Goal: Task Accomplishment & Management: Complete application form

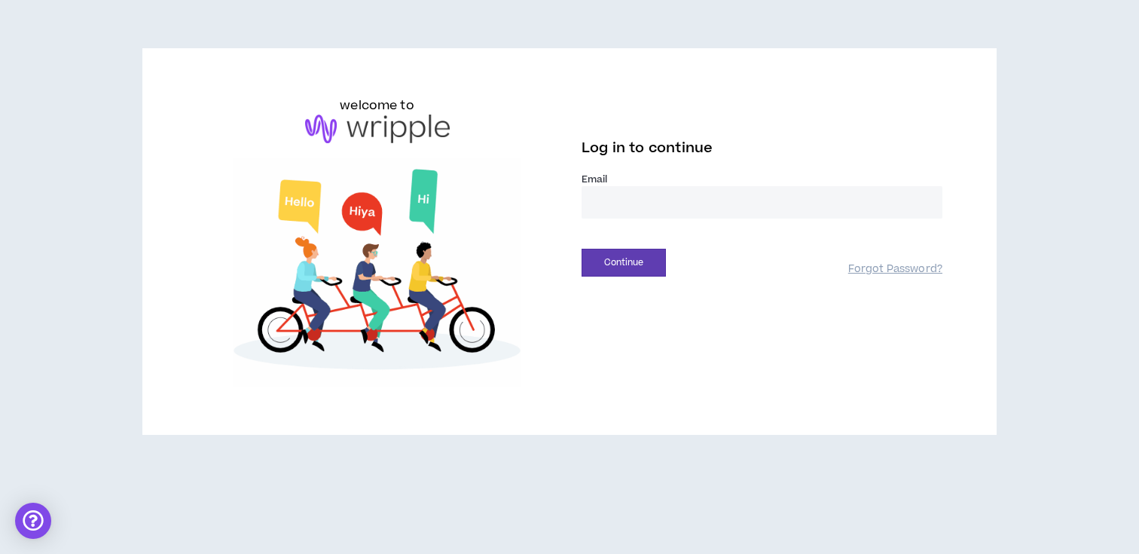
click at [651, 192] on input "email" at bounding box center [761, 202] width 361 height 32
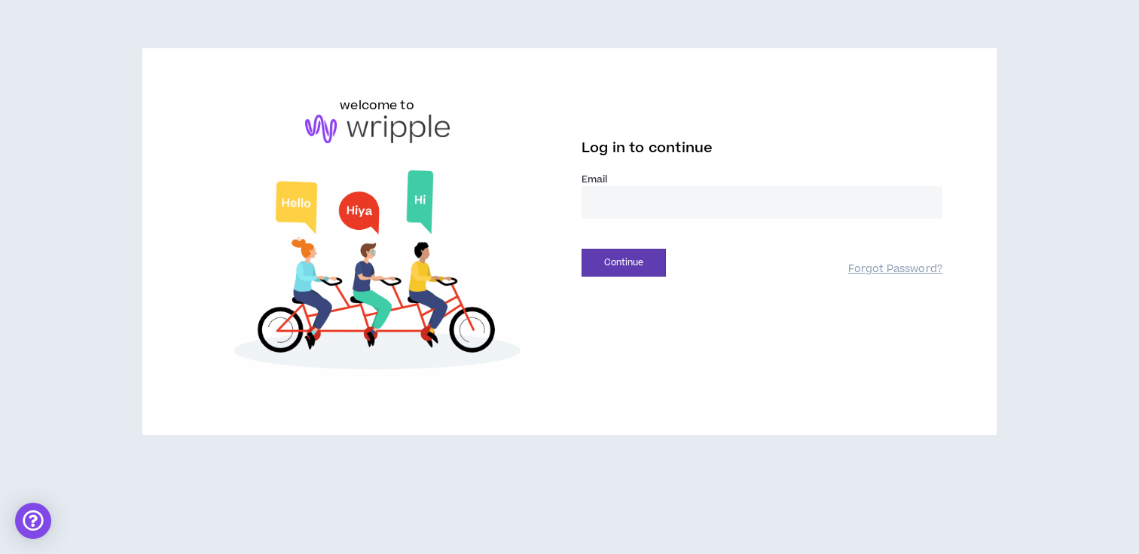
type input "**********"
click at [654, 259] on button "Continue" at bounding box center [623, 263] width 84 height 28
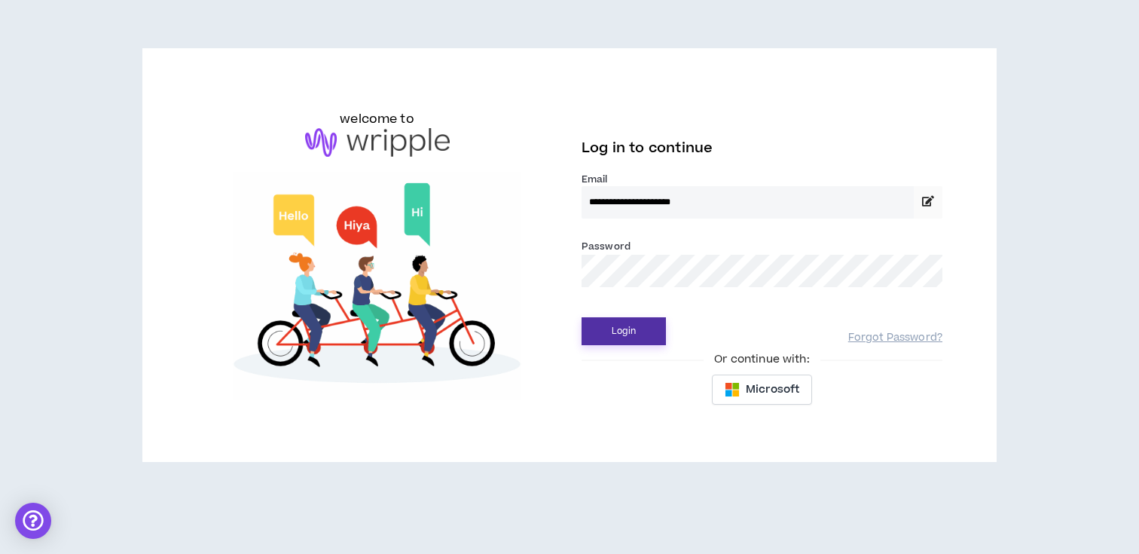
click at [634, 317] on button "Login" at bounding box center [623, 331] width 84 height 28
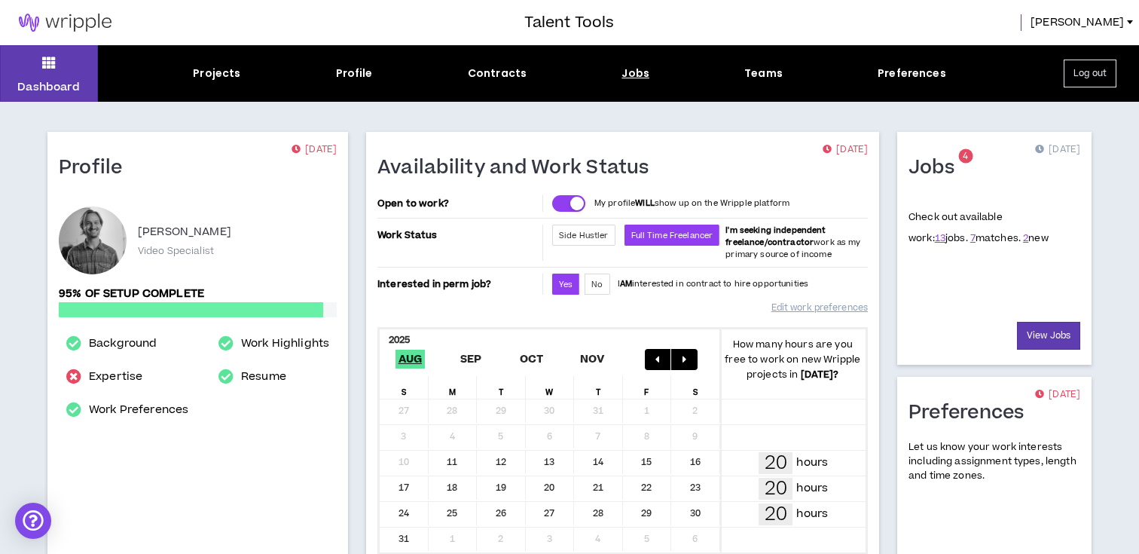
click at [629, 66] on div "Jobs" at bounding box center [635, 74] width 28 height 16
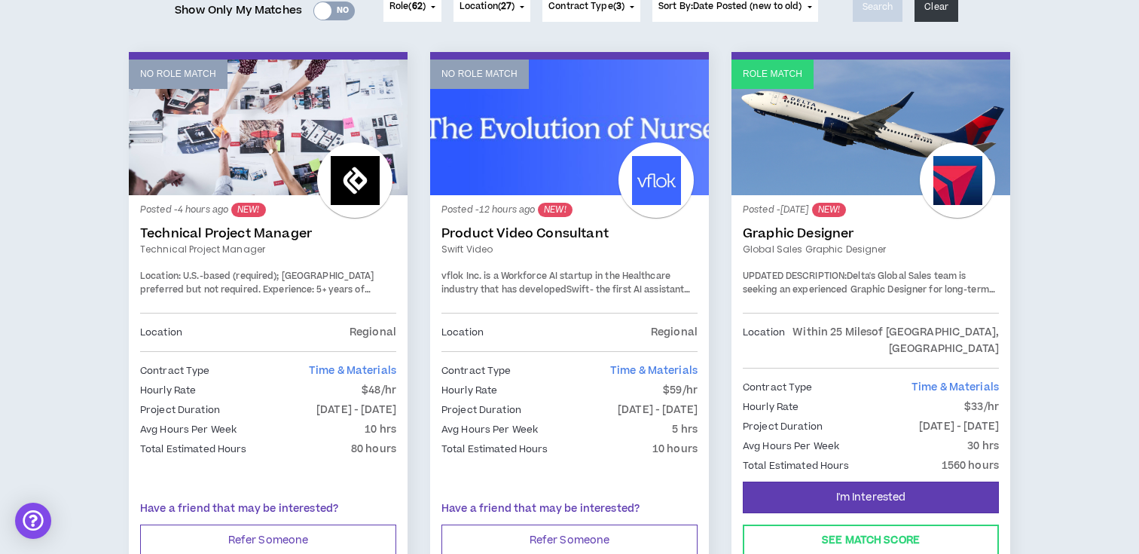
scroll to position [216, 0]
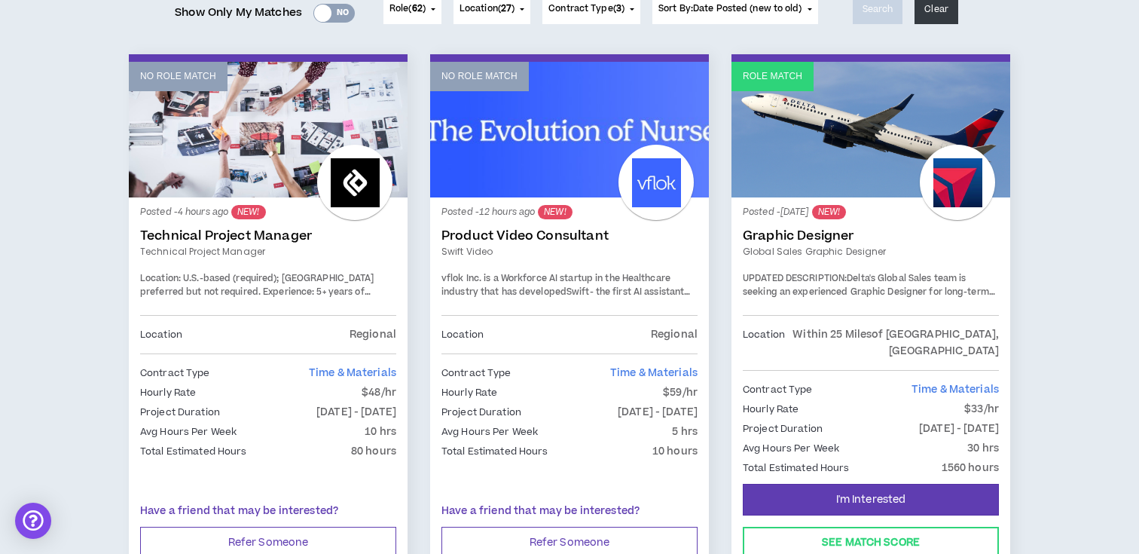
click at [547, 231] on link "Product Video Consultant" at bounding box center [569, 235] width 256 height 15
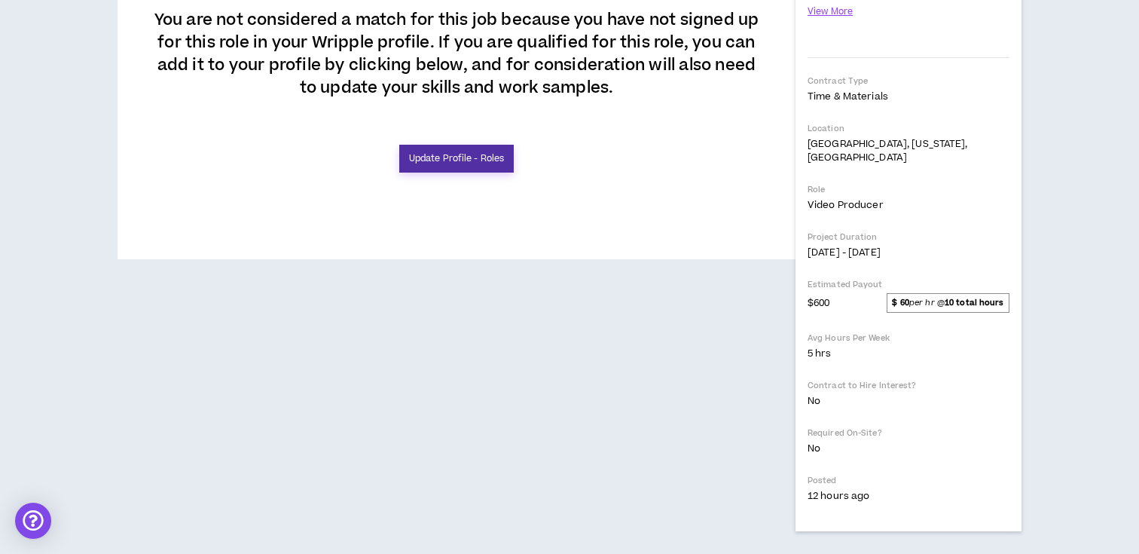
scroll to position [417, 0]
click at [468, 172] on link "Update Profile - Roles" at bounding box center [456, 159] width 114 height 28
select select "**"
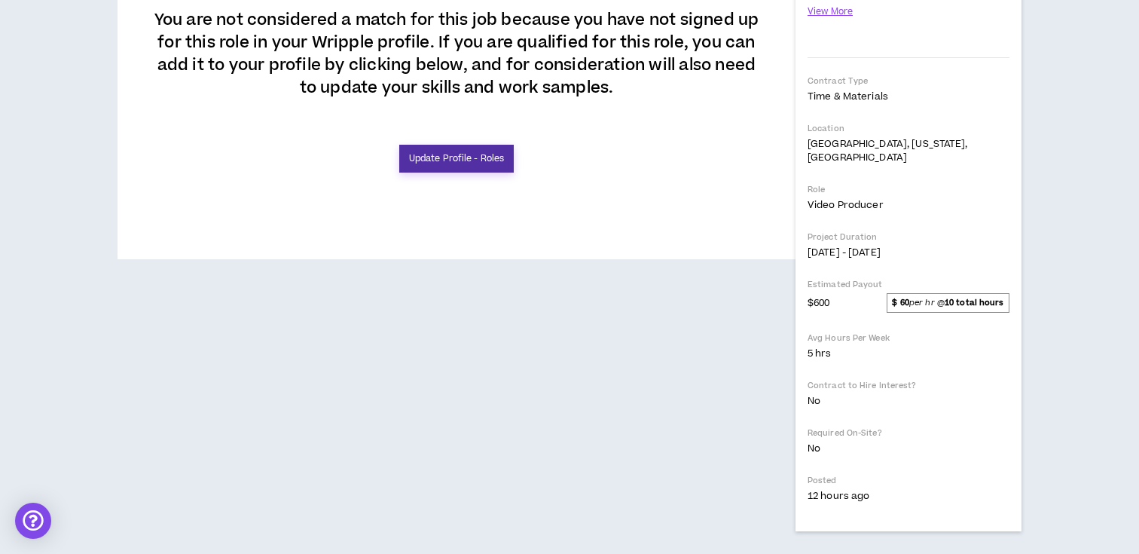
select select "**"
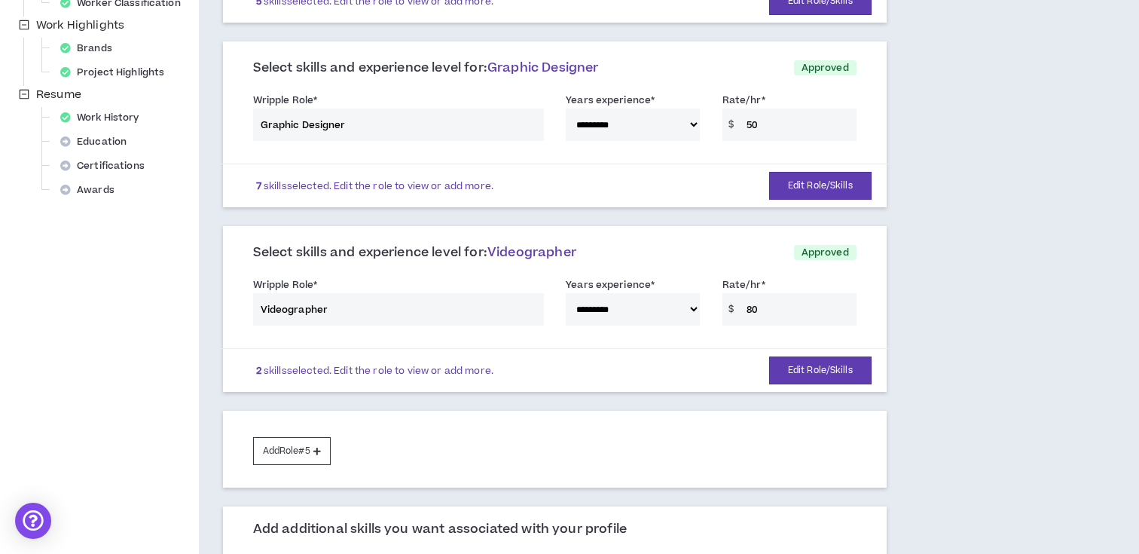
scroll to position [520, 0]
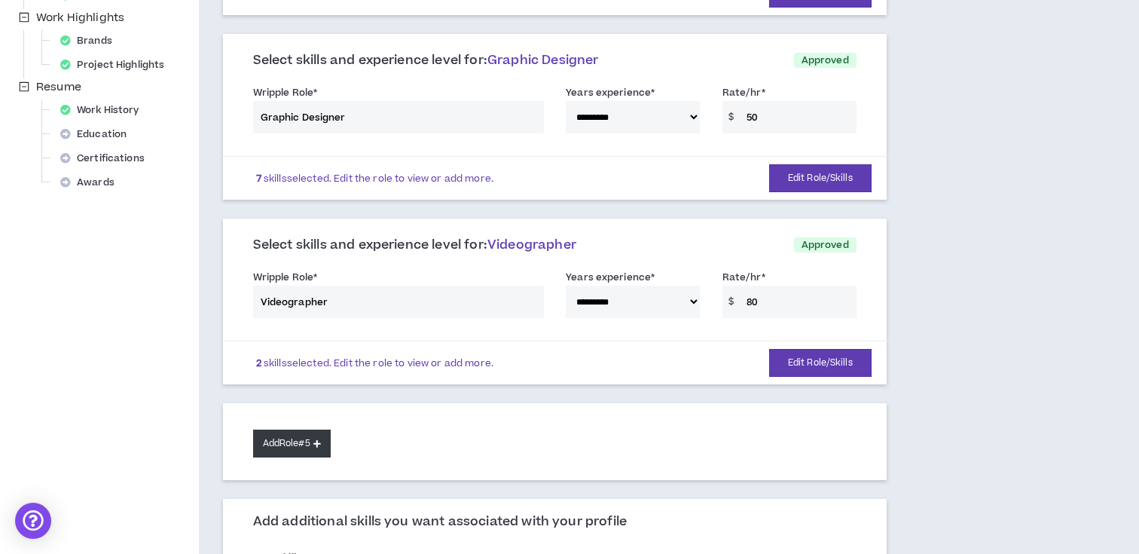
click at [329, 441] on button "Add Role #5" at bounding box center [292, 443] width 78 height 28
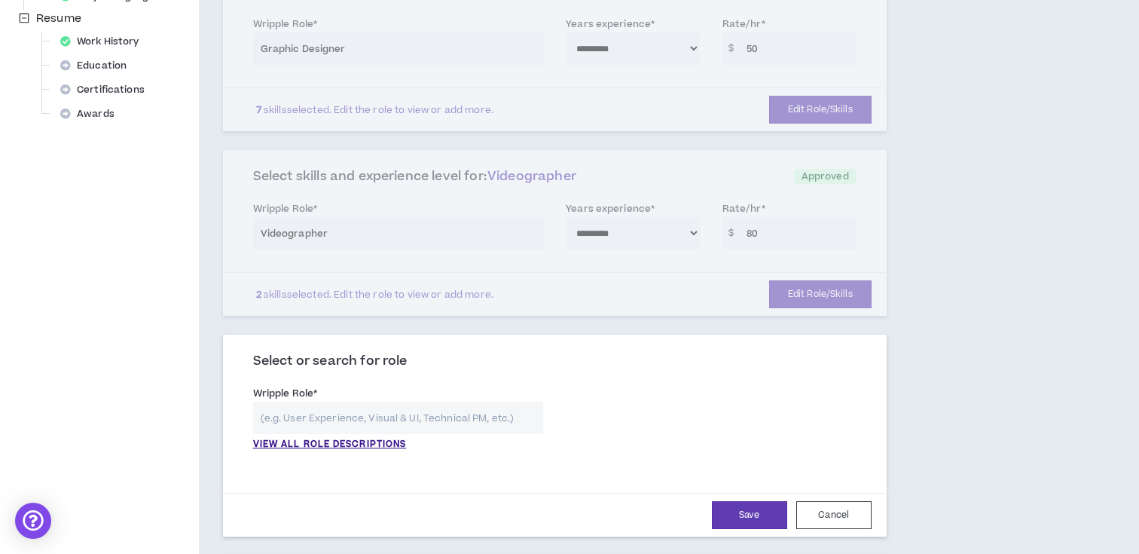
scroll to position [608, 0]
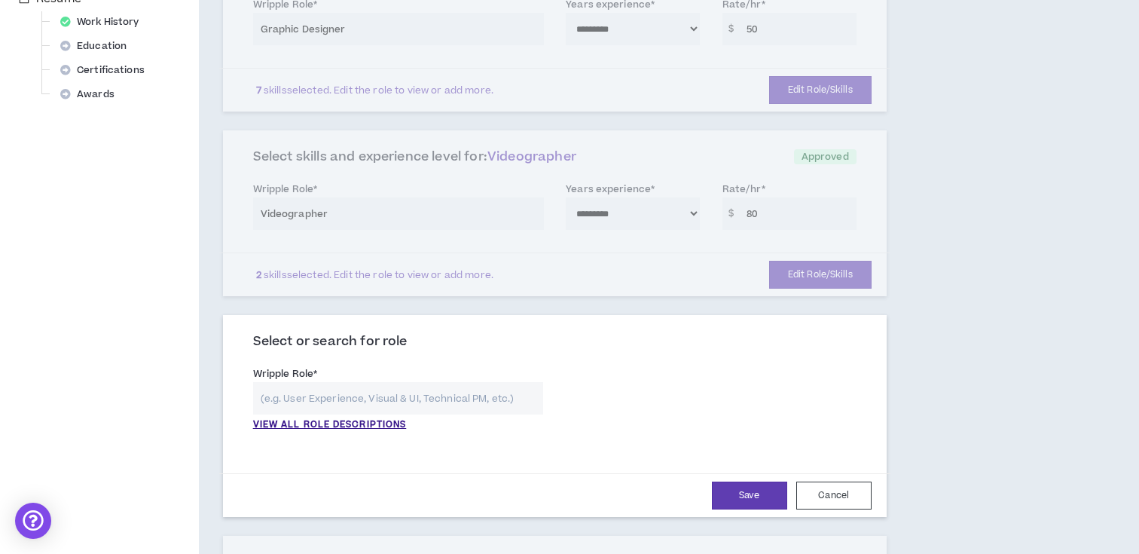
click at [374, 404] on input "text" at bounding box center [398, 398] width 291 height 32
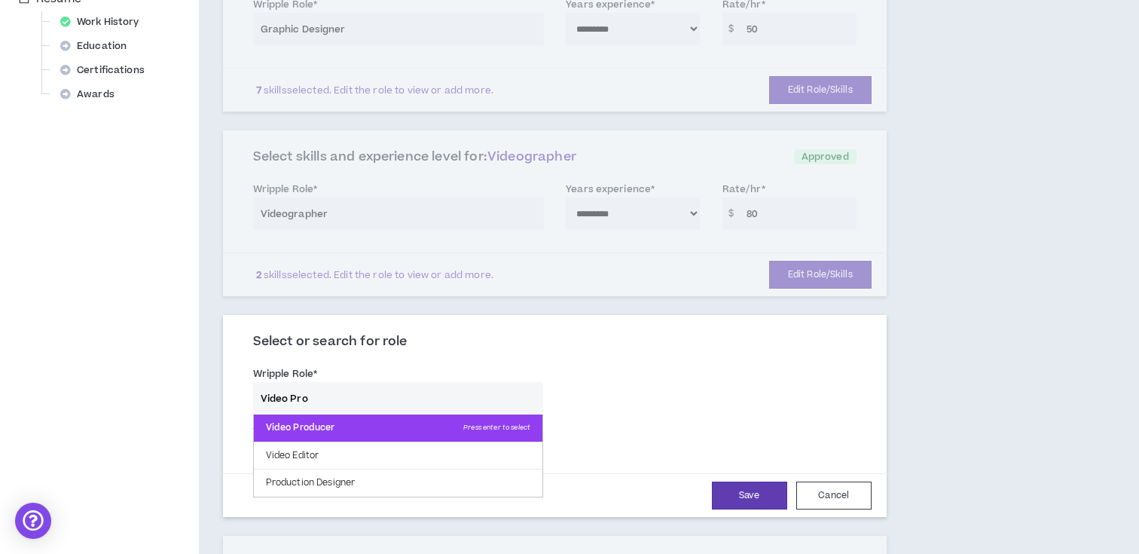
click at [299, 429] on p "Video Producer Press enter to select" at bounding box center [398, 427] width 289 height 27
type input "Video Producer"
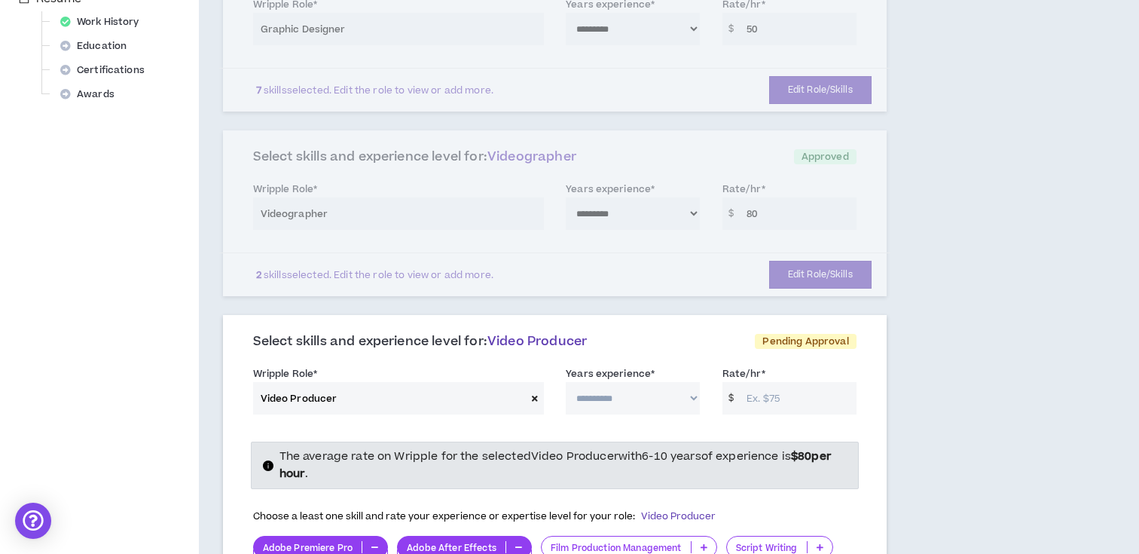
click at [625, 396] on select "**********" at bounding box center [633, 398] width 134 height 32
select select "**"
click at [766, 398] on input "Rate/hr *" at bounding box center [797, 398] width 117 height 32
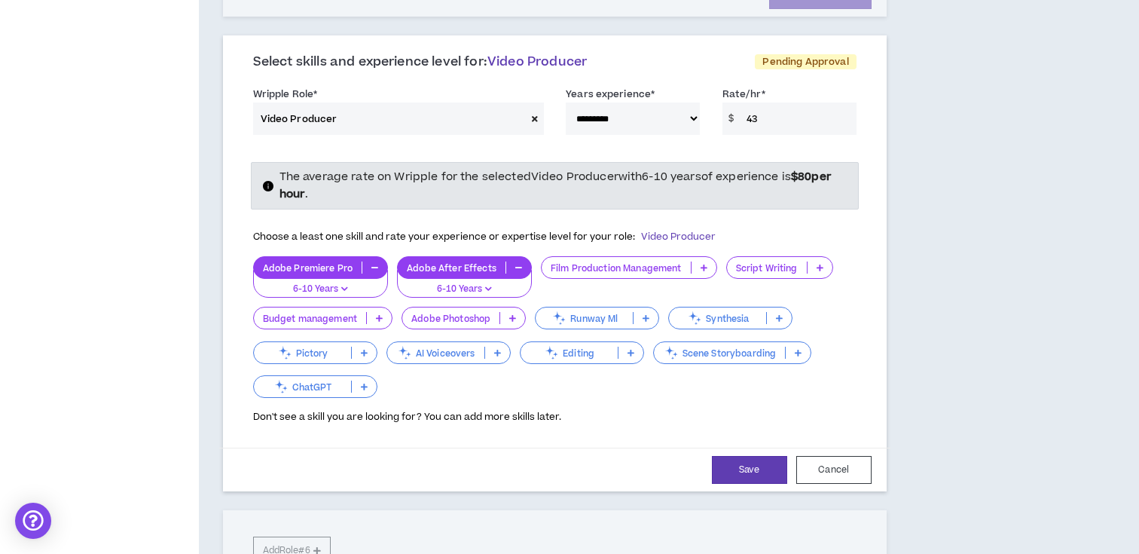
scroll to position [896, 0]
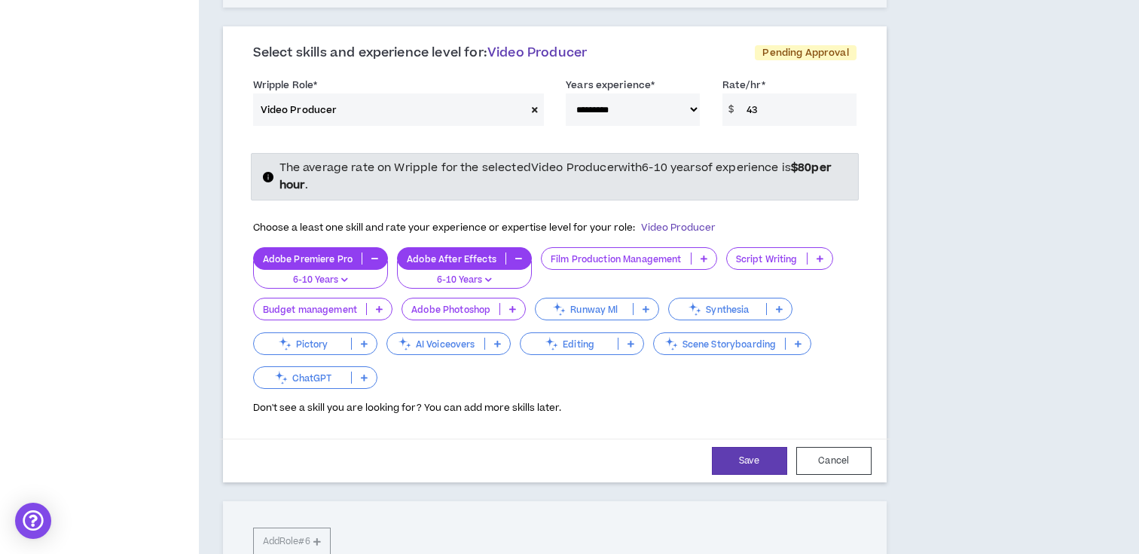
type input "43"
click at [819, 259] on icon at bounding box center [819, 259] width 7 height 8
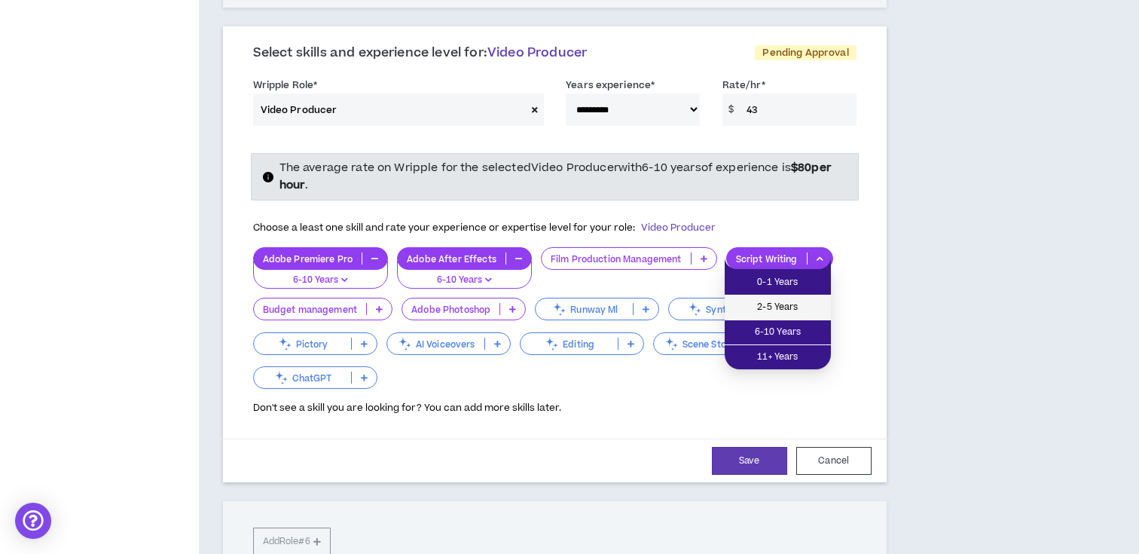
click at [806, 304] on span "2-5 Years" at bounding box center [778, 307] width 88 height 17
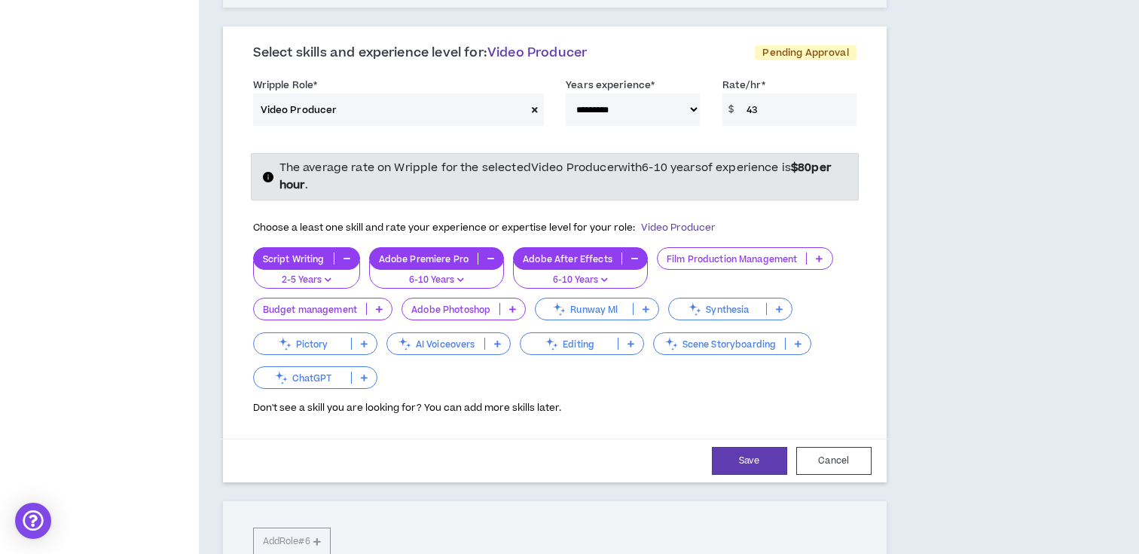
click at [801, 346] on p at bounding box center [798, 343] width 25 height 12
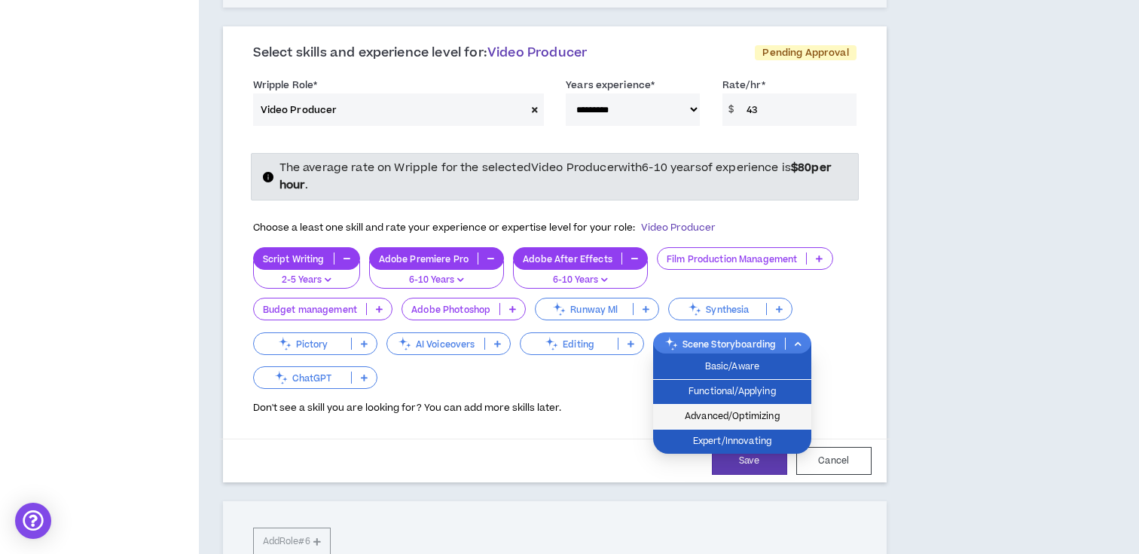
click at [779, 420] on span "Advanced/Optimizing" at bounding box center [732, 416] width 140 height 17
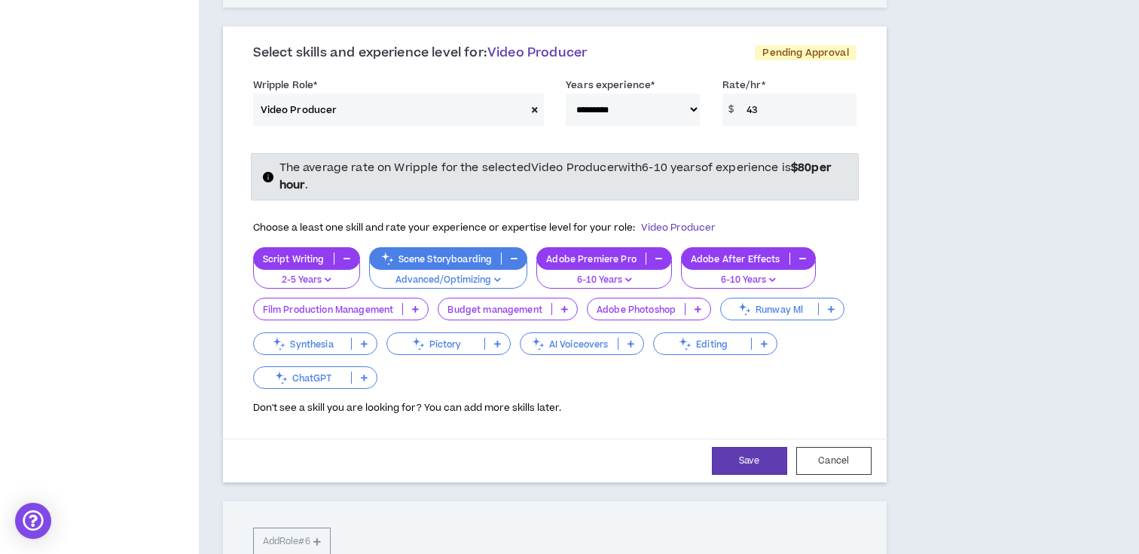
click at [766, 346] on icon at bounding box center [764, 344] width 7 height 8
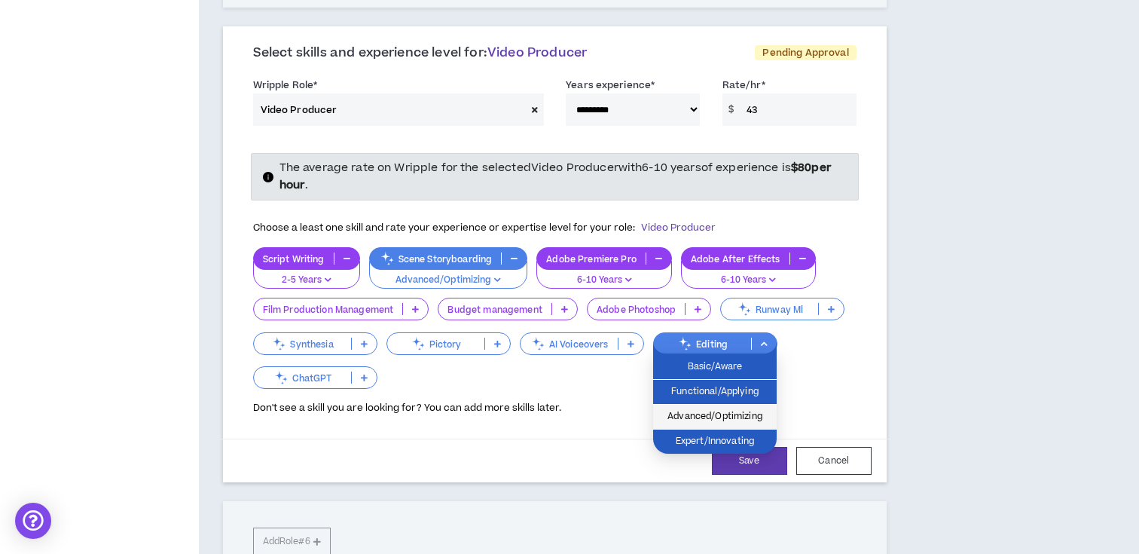
click at [758, 412] on span "Advanced/Optimizing" at bounding box center [714, 416] width 105 height 17
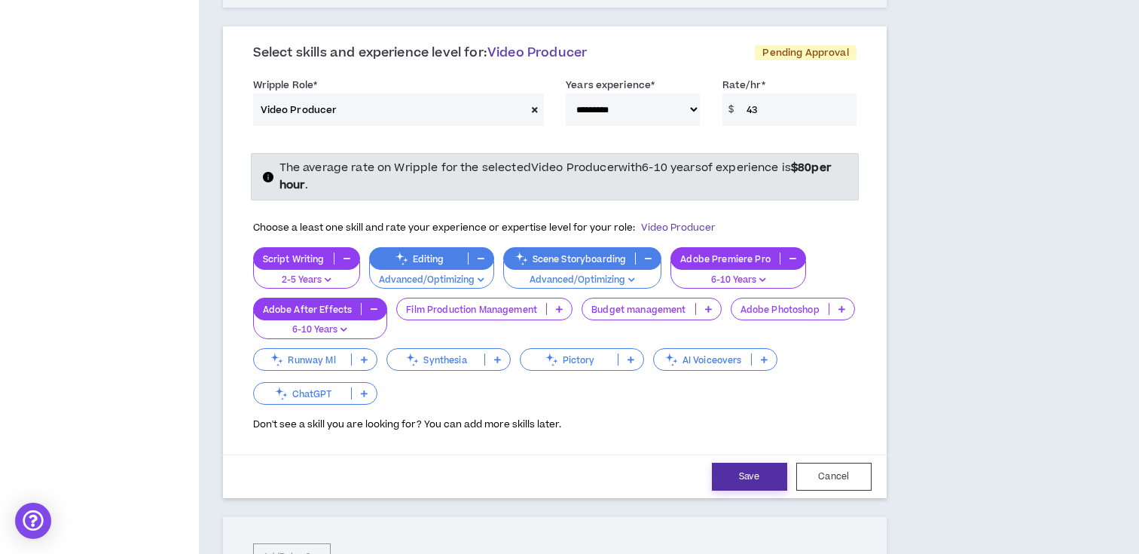
click at [752, 464] on button "Save" at bounding box center [749, 476] width 75 height 28
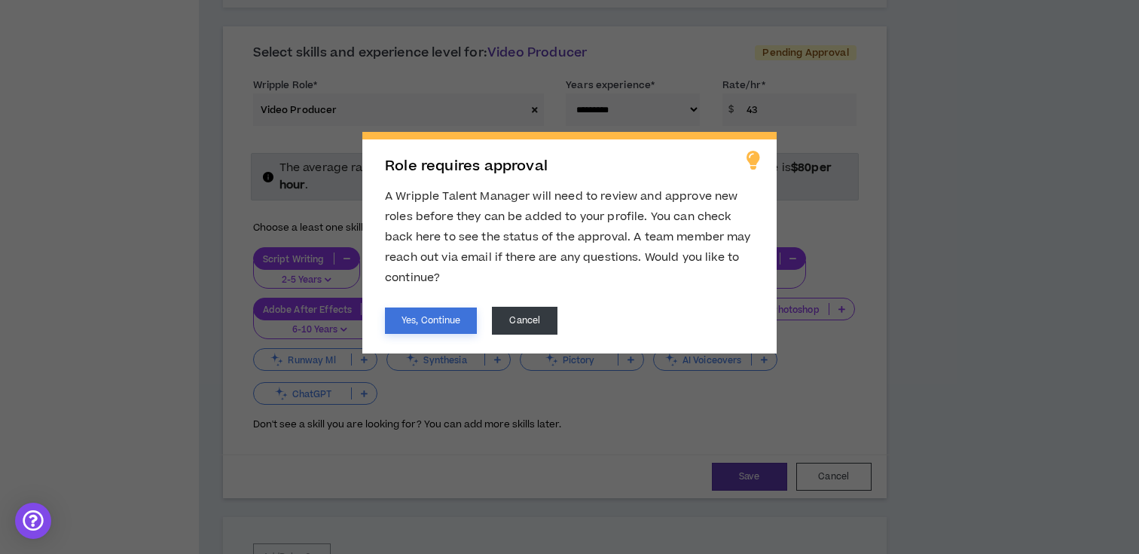
click at [443, 325] on button "Yes, Continue" at bounding box center [431, 320] width 92 height 26
select select "**"
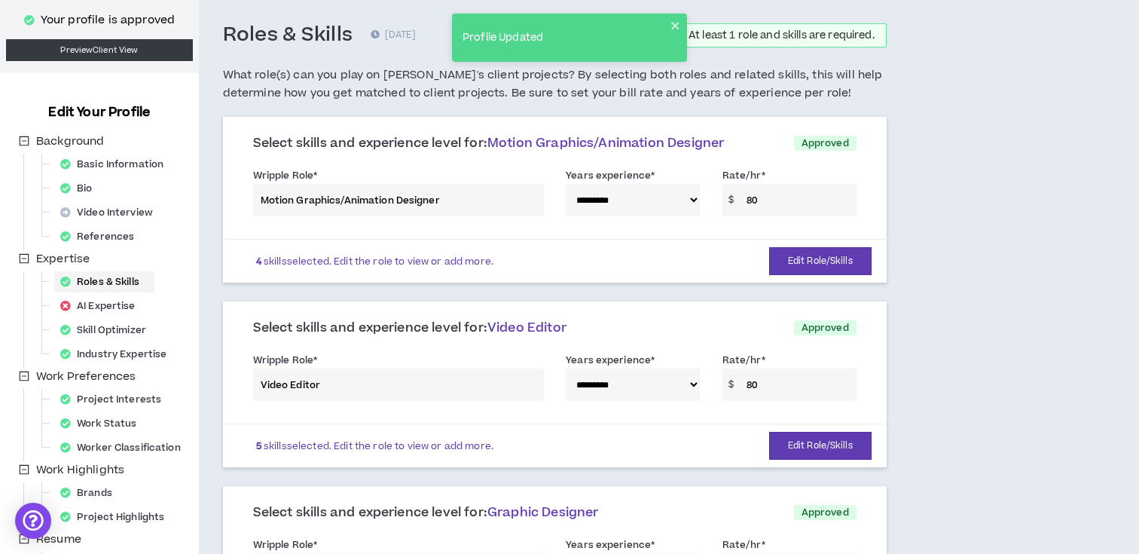
scroll to position [0, 0]
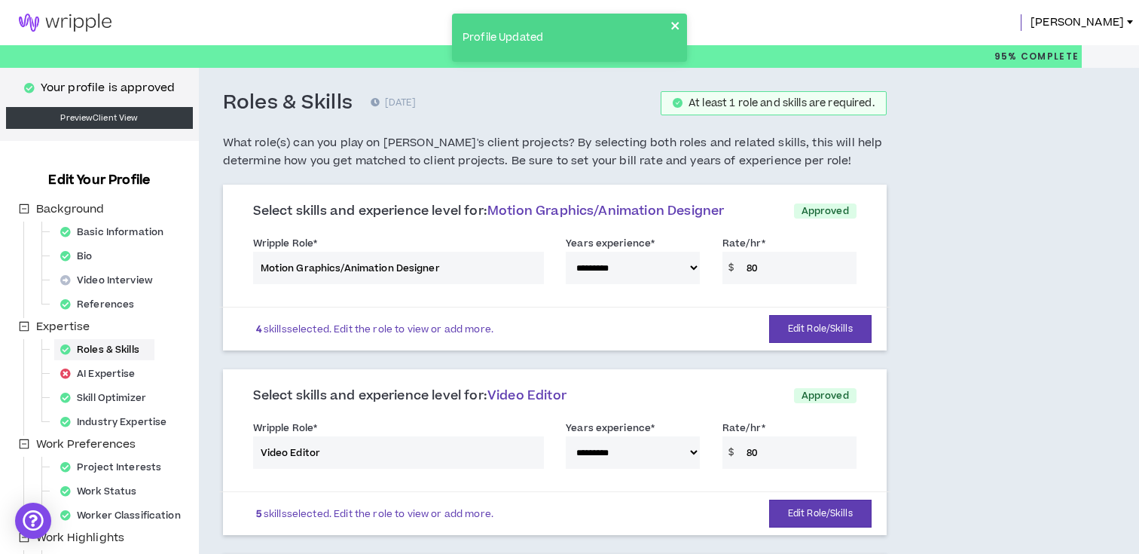
click at [671, 20] on icon "close" at bounding box center [675, 26] width 11 height 12
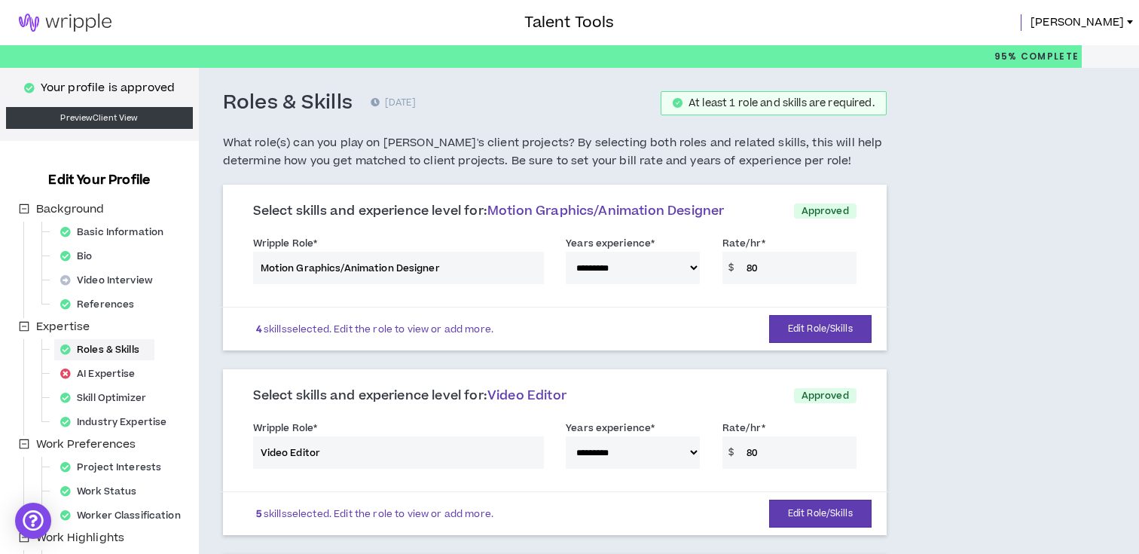
click at [91, 28] on img at bounding box center [65, 23] width 130 height 18
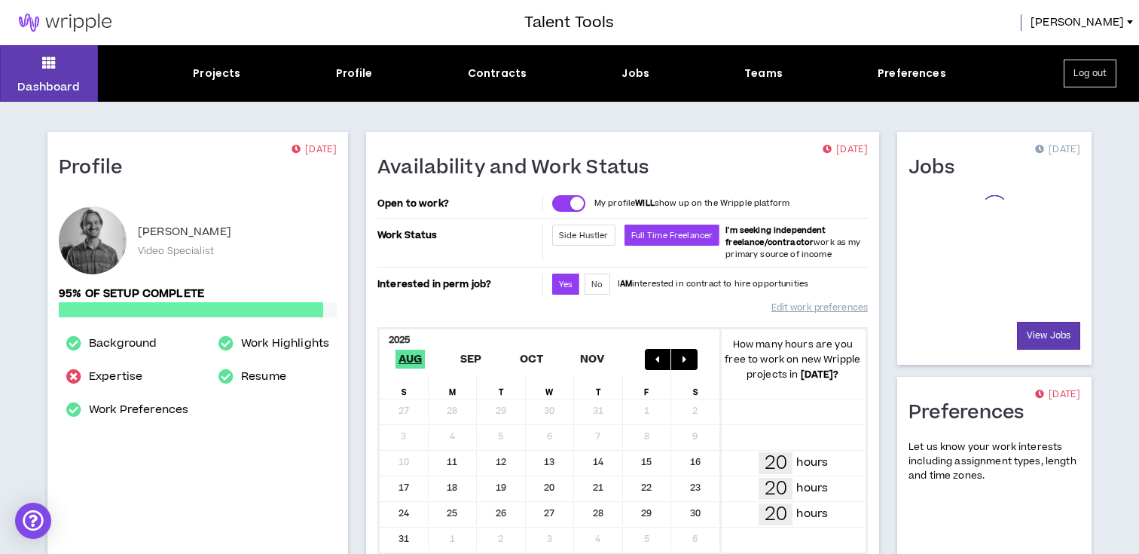
click at [615, 68] on div "Projects Profile Contracts Jobs Teams Preferences" at bounding box center [569, 74] width 943 height 16
click at [624, 68] on div "Jobs" at bounding box center [635, 74] width 28 height 16
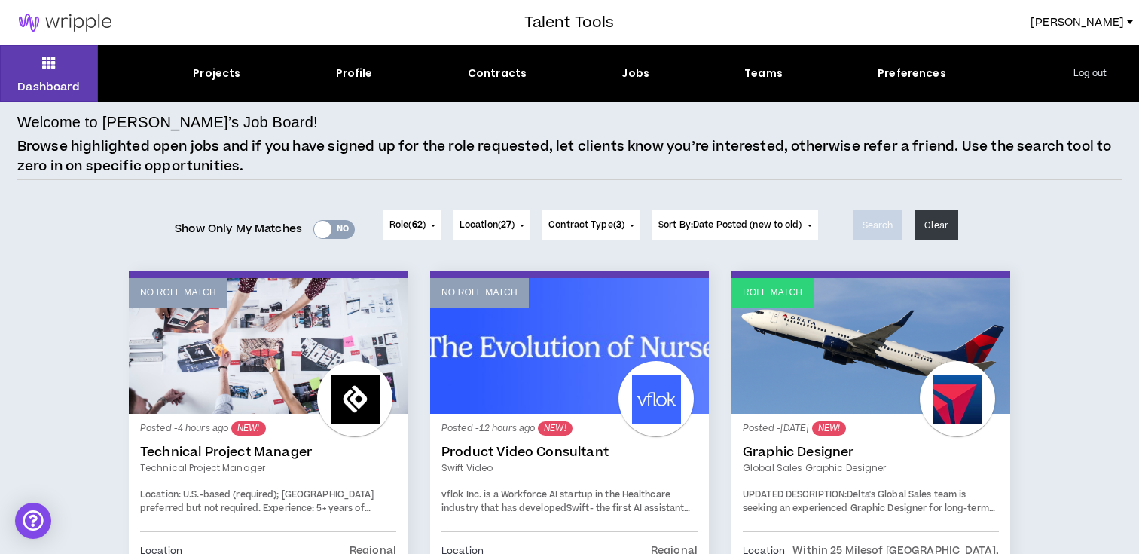
click at [592, 407] on link "No Role Match" at bounding box center [569, 346] width 279 height 136
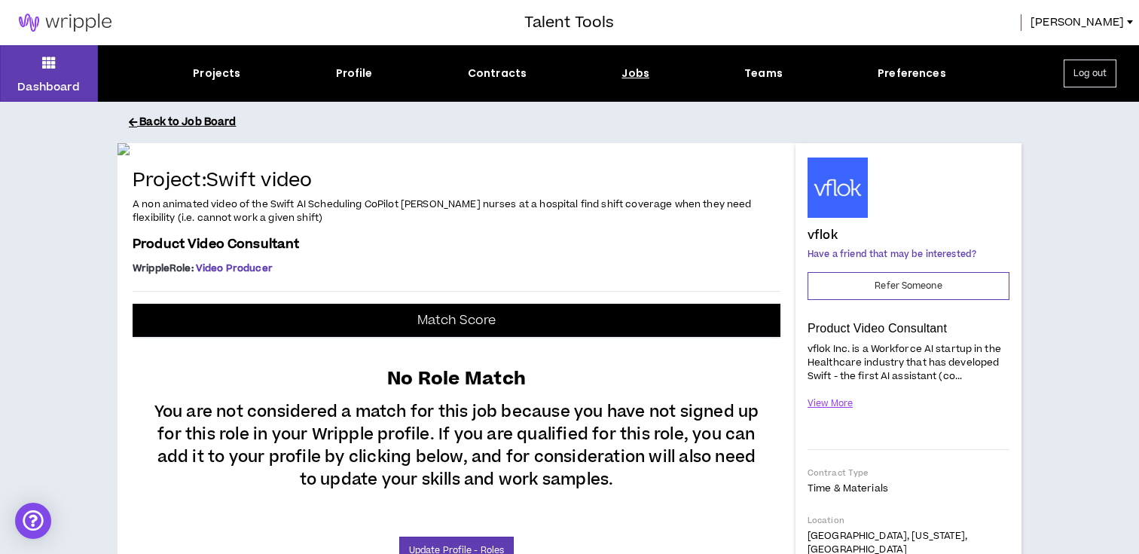
click at [185, 114] on button "Back to Job Board" at bounding box center [581, 122] width 904 height 26
